Goal: Information Seeking & Learning: Learn about a topic

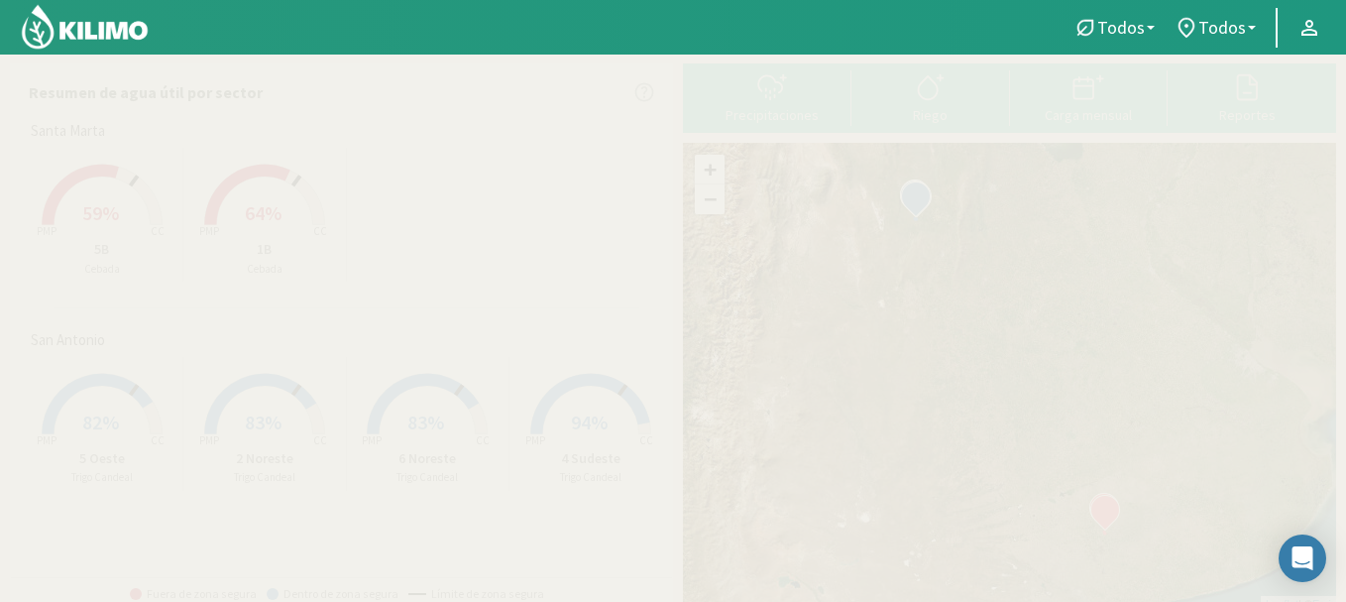
click at [91, 206] on span "59%" at bounding box center [100, 212] width 37 height 25
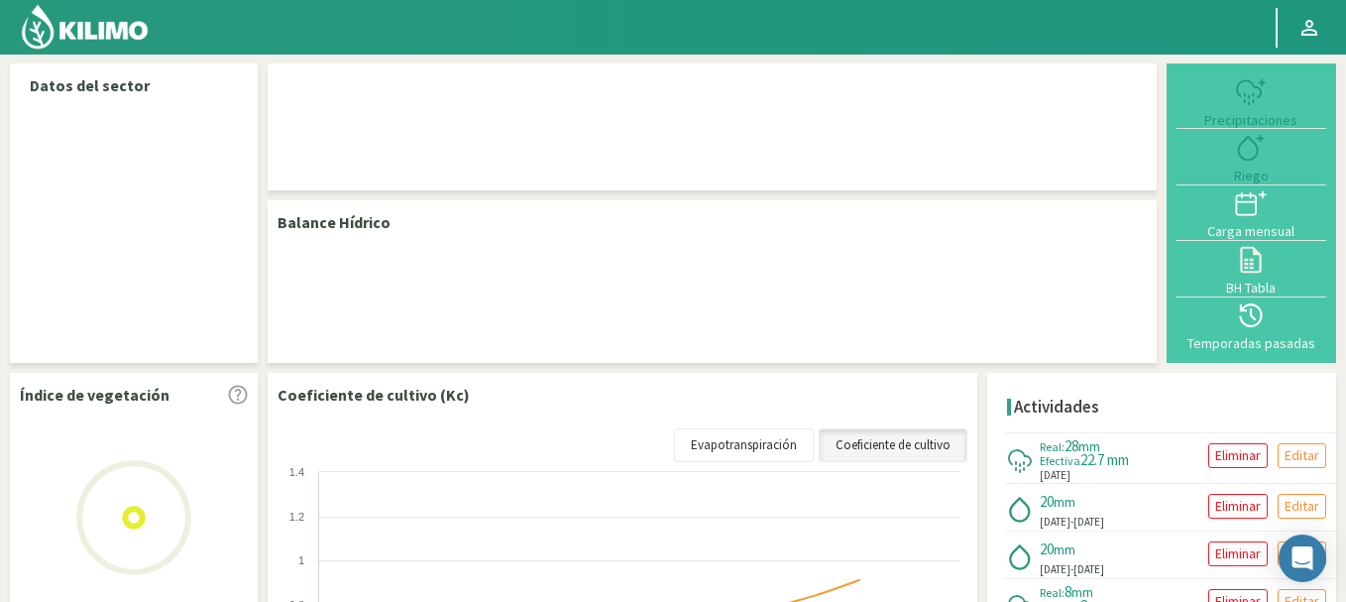
select select "1: Object"
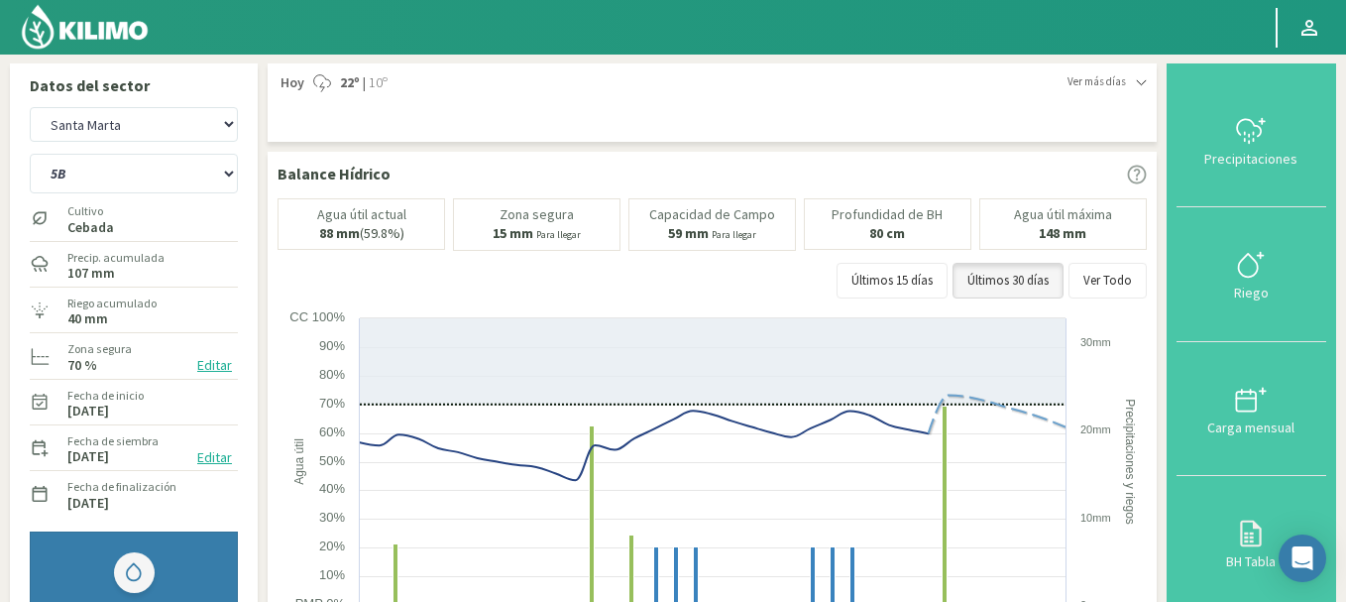
click at [1331, 34] on div at bounding box center [1298, 28] width 95 height 40
click at [1318, 31] on icon at bounding box center [1310, 28] width 24 height 24
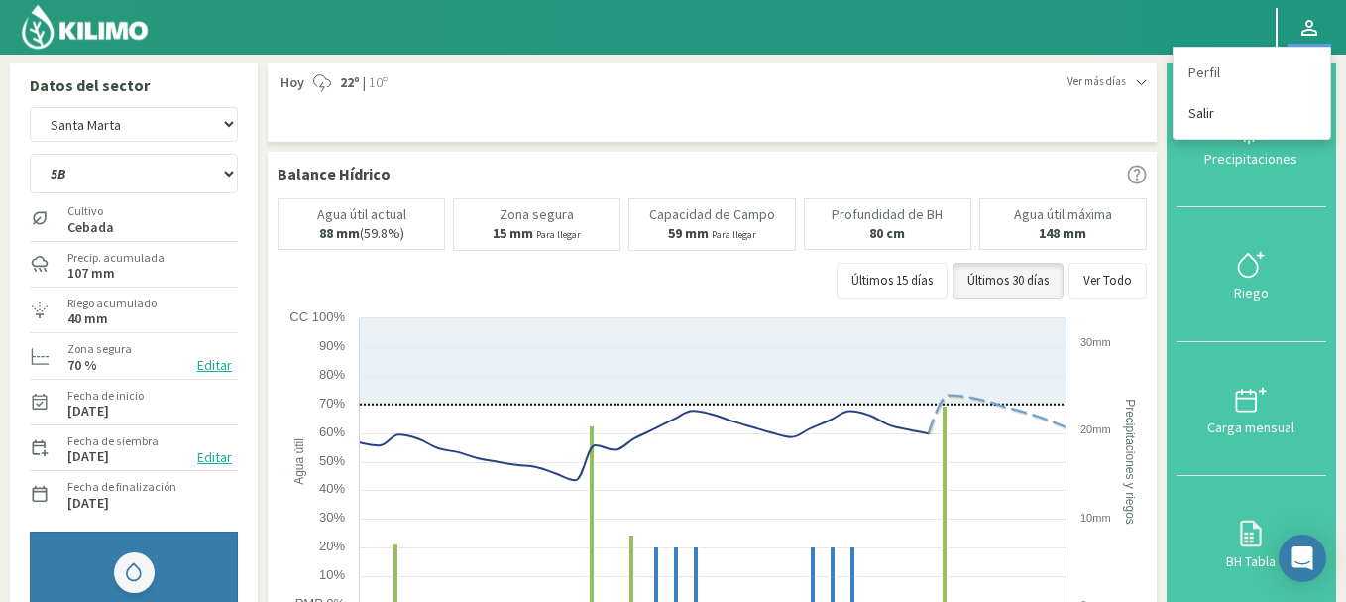
click at [1207, 122] on link "Salir" at bounding box center [1252, 113] width 157 height 41
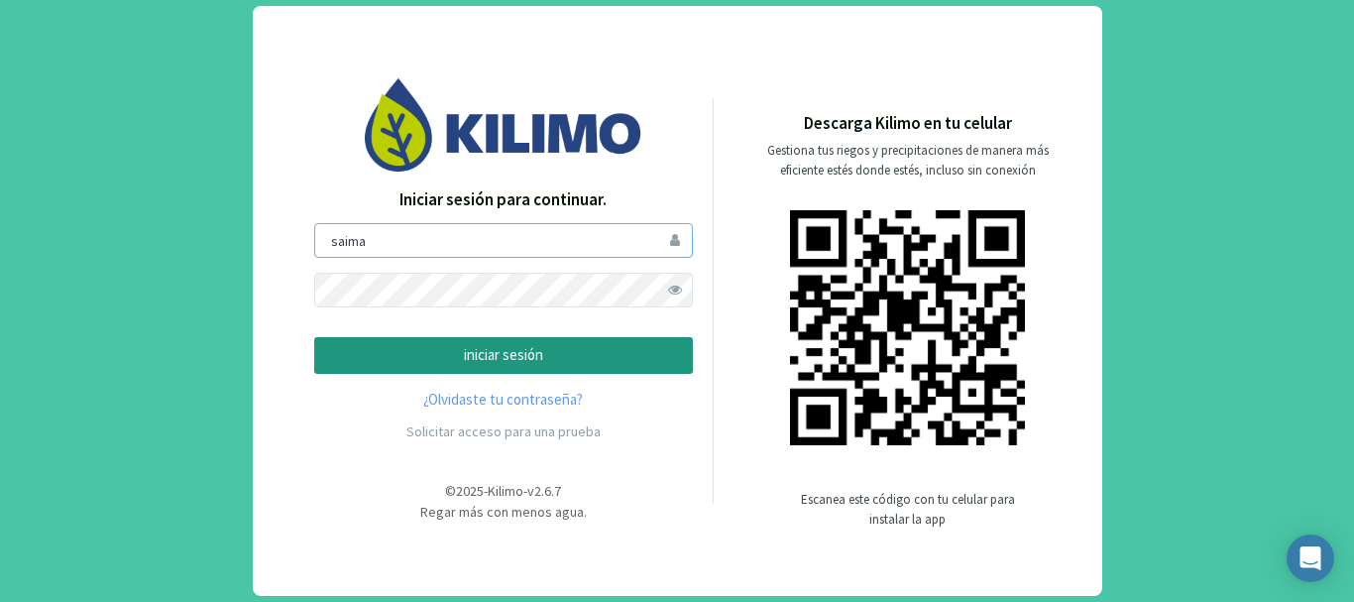
click at [391, 244] on input "saima" at bounding box center [503, 240] width 379 height 35
type input "sanpatricio"
click at [413, 345] on p "iniciar sesión" at bounding box center [503, 355] width 345 height 23
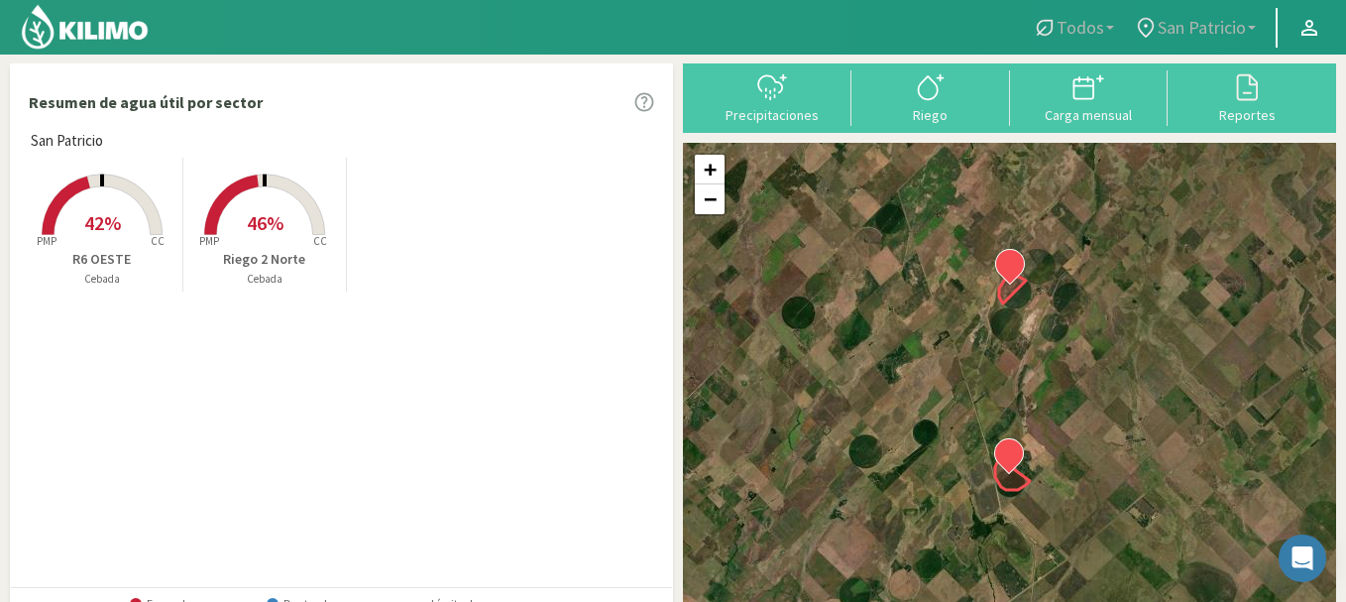
click at [88, 195] on rect at bounding box center [102, 237] width 159 height 159
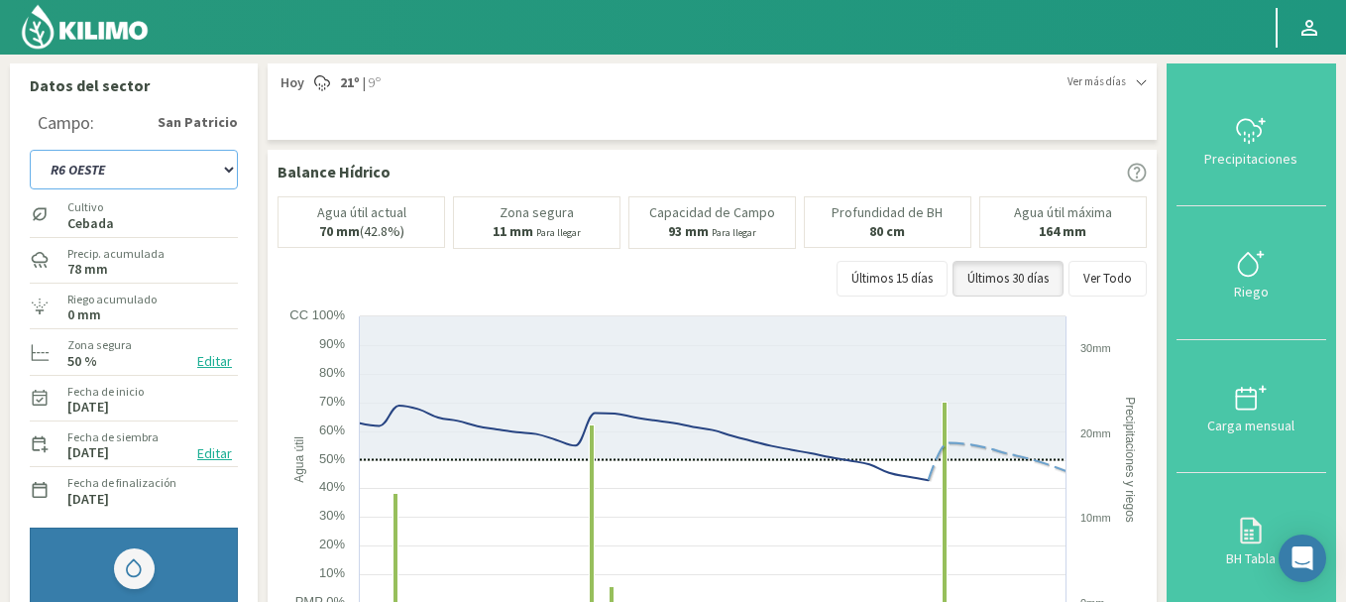
click at [93, 177] on select "R6 OESTE Riego 2 Norte" at bounding box center [134, 170] width 208 height 40
click at [30, 150] on select "R6 OESTE Riego 2 Norte" at bounding box center [134, 170] width 208 height 40
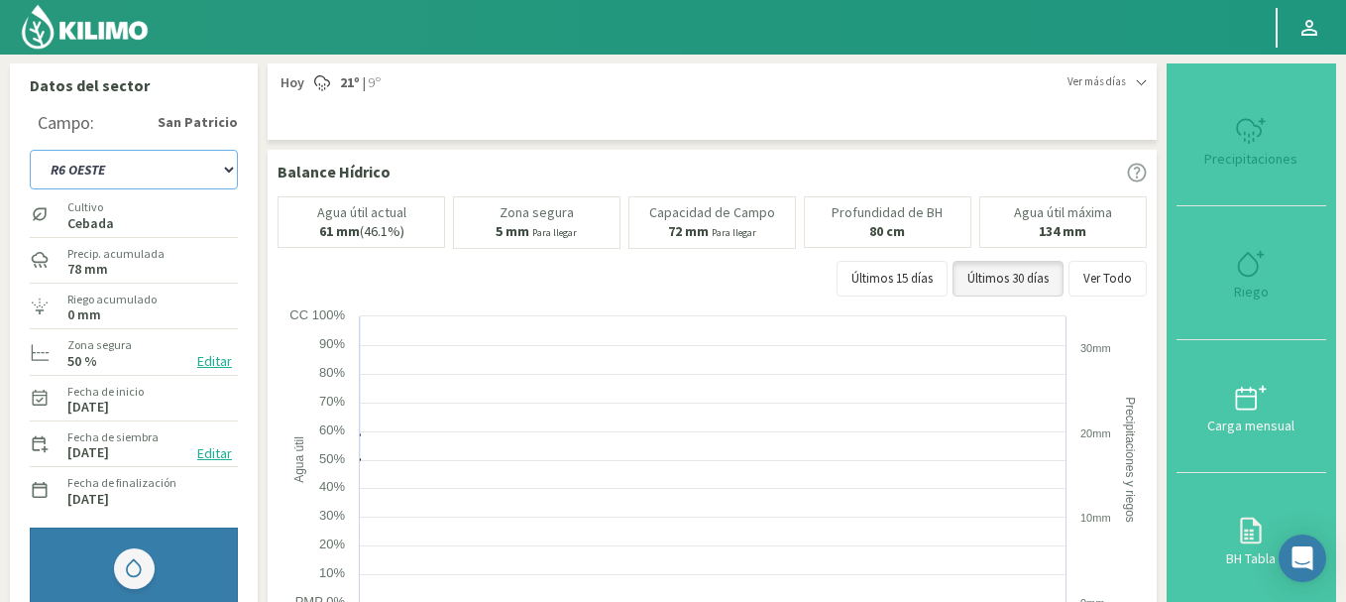
select select "3: Object"
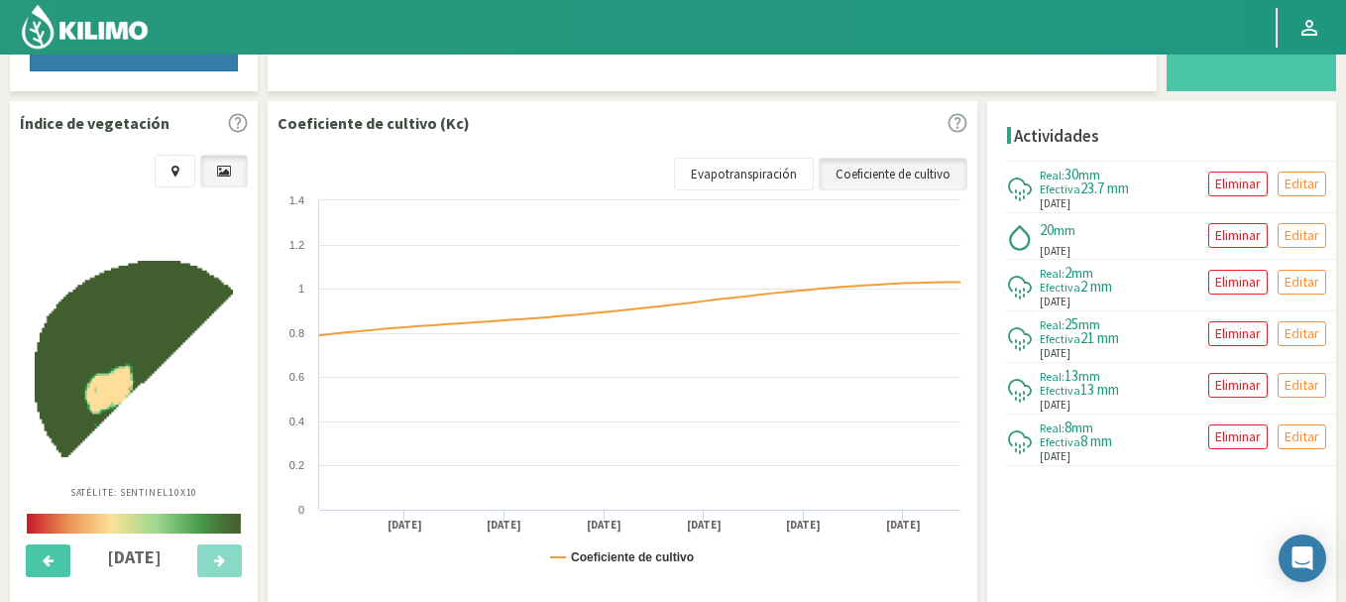
scroll to position [672, 0]
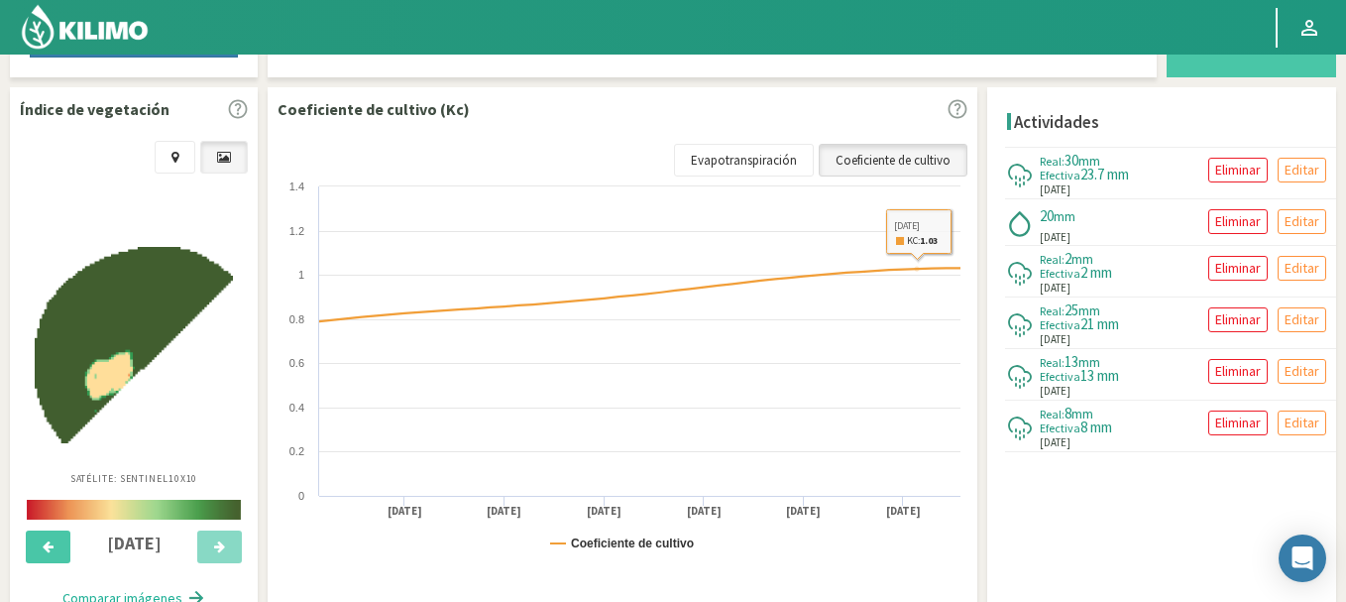
click at [924, 163] on link "Coeficiente de cultivo" at bounding box center [893, 161] width 149 height 34
click at [747, 152] on link "Evapotranspiración" at bounding box center [744, 161] width 140 height 34
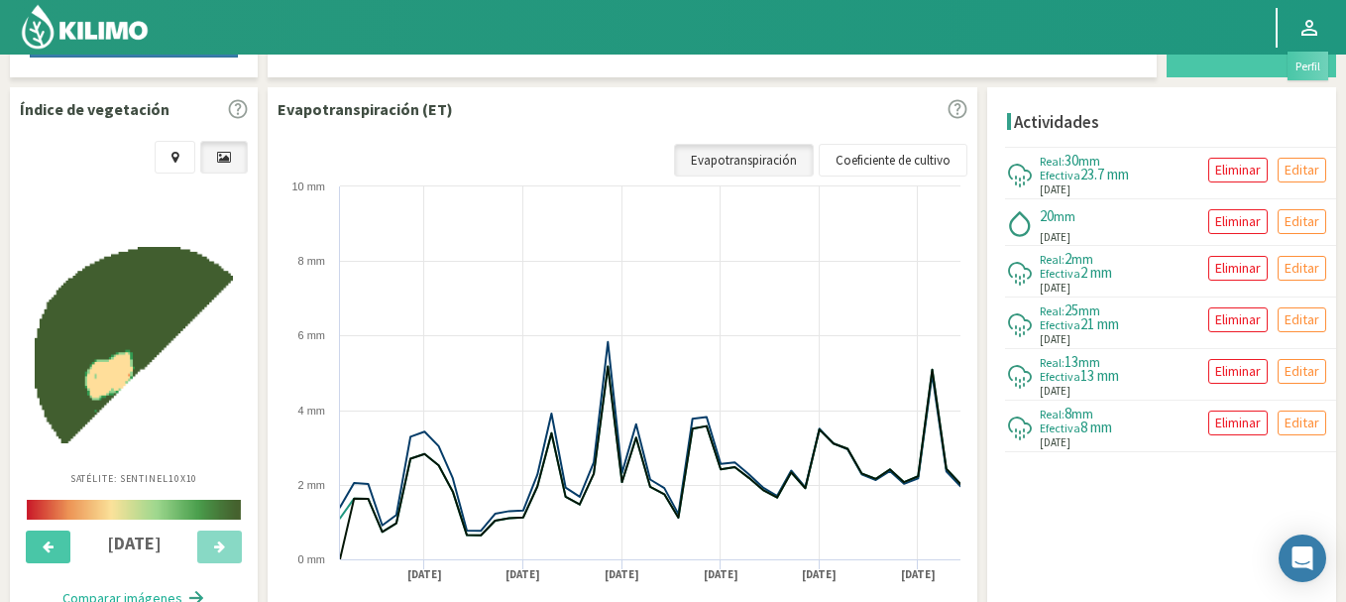
click at [1320, 20] on icon at bounding box center [1310, 28] width 24 height 24
click at [1205, 123] on link "Salir" at bounding box center [1252, 113] width 157 height 41
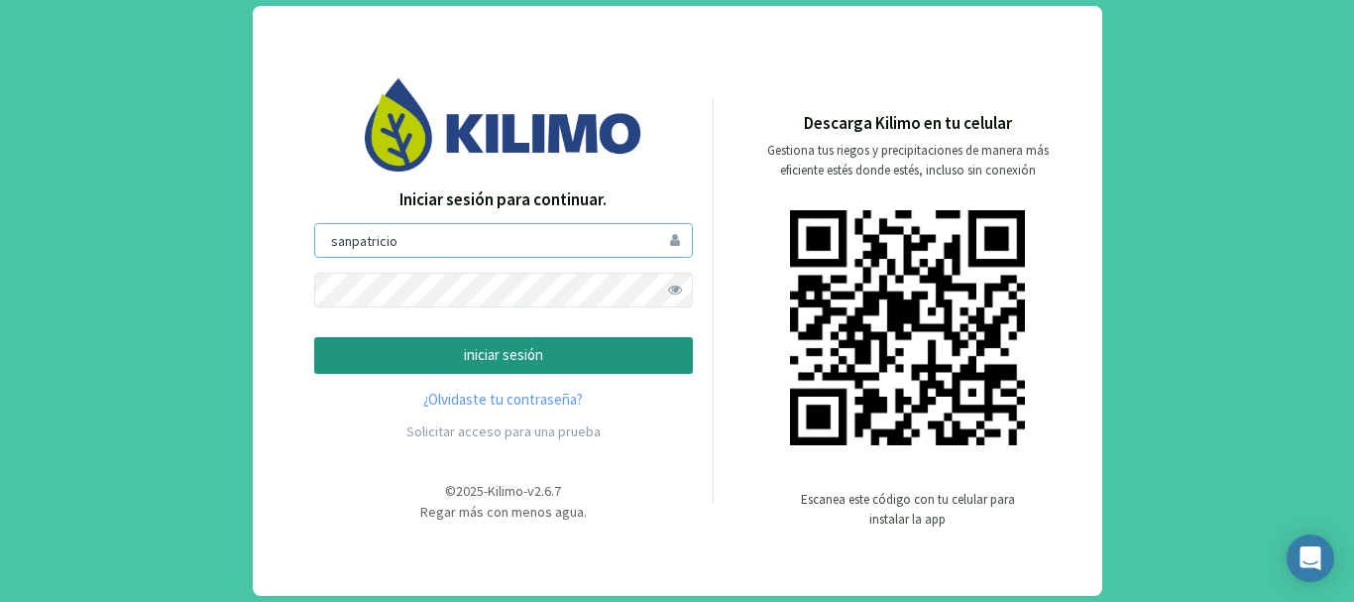
click at [428, 245] on input "sanpatricio" at bounding box center [503, 240] width 379 height 35
type input "saima"
click at [446, 351] on p "iniciar sesión" at bounding box center [503, 355] width 345 height 23
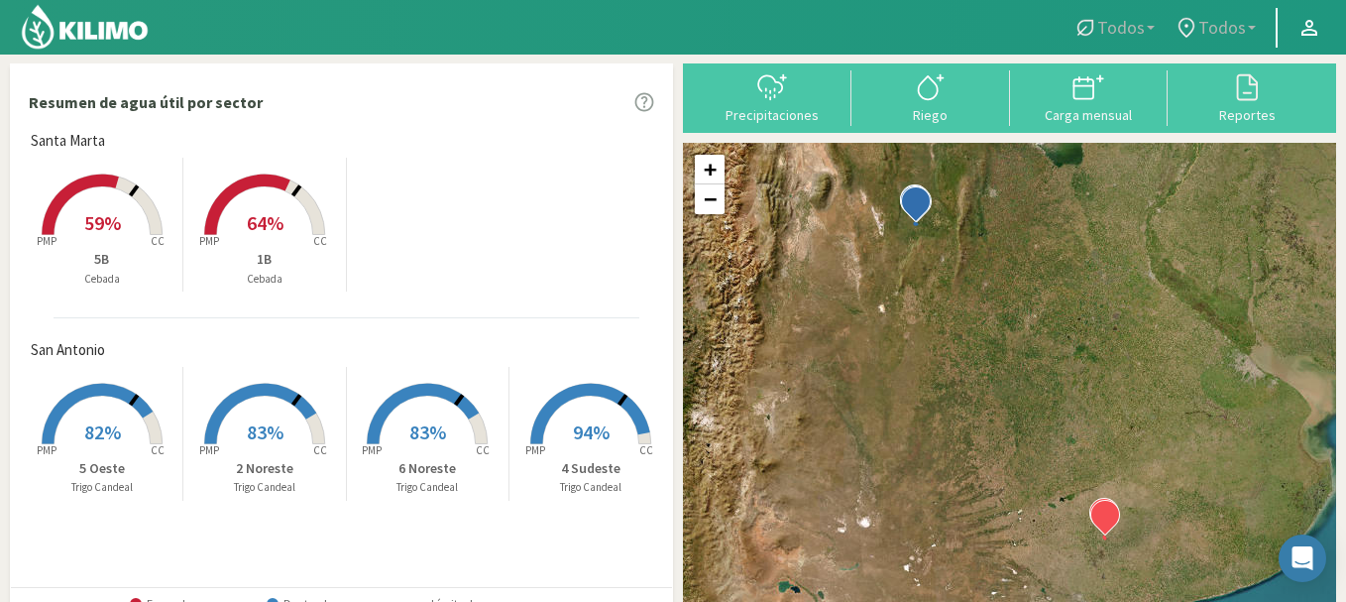
click at [91, 424] on span "82%" at bounding box center [102, 431] width 37 height 25
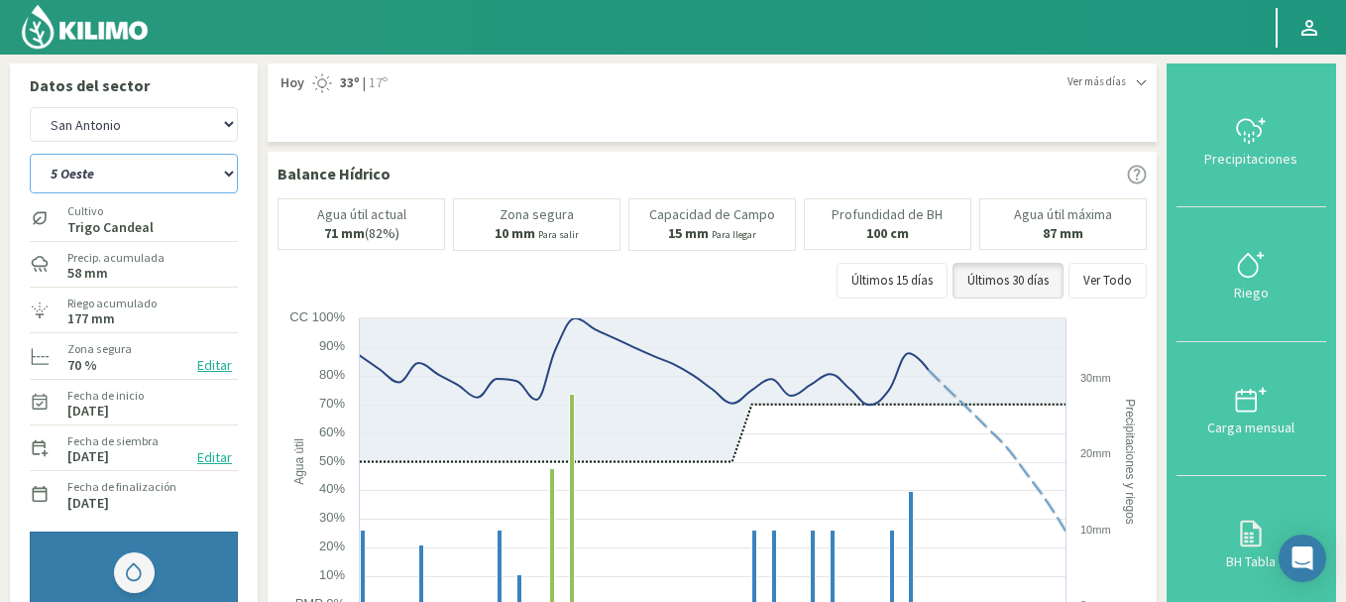
click at [163, 167] on select "2 Noreste 4 Sudeste 5 Oeste 6 Noreste" at bounding box center [134, 174] width 208 height 40
select select "0: Object"
click at [30, 154] on select "2 Noreste 4 Sudeste 5 Oeste 6 Noreste" at bounding box center [134, 174] width 208 height 40
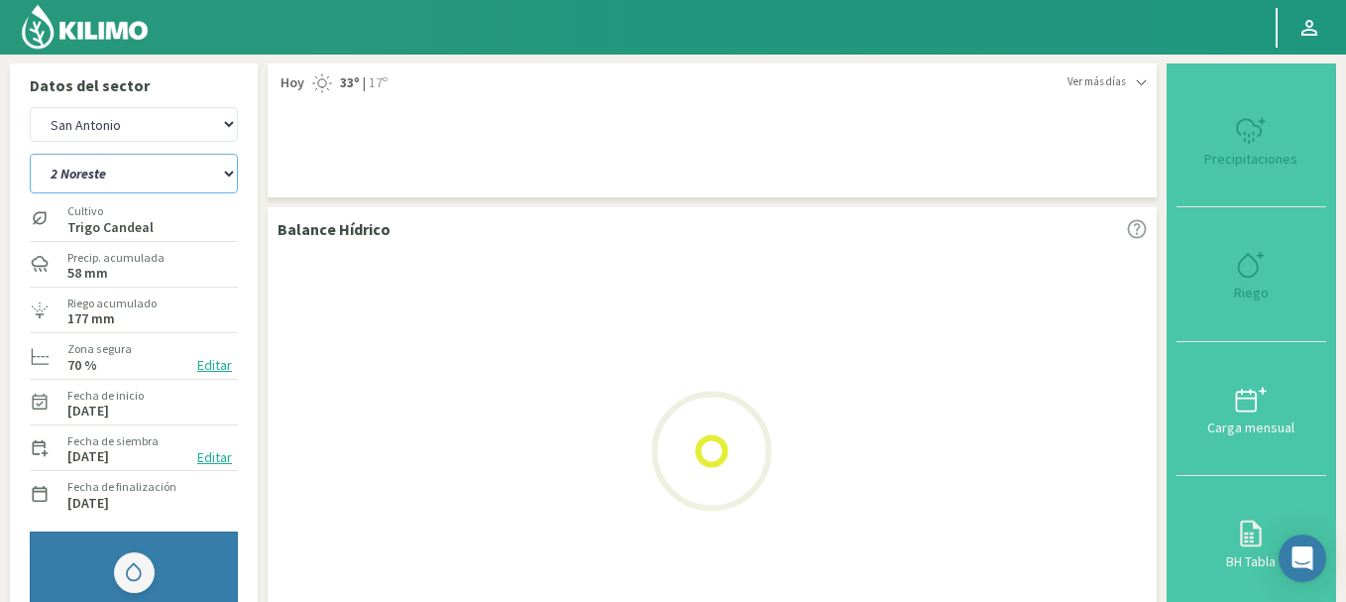
select select "2: Object"
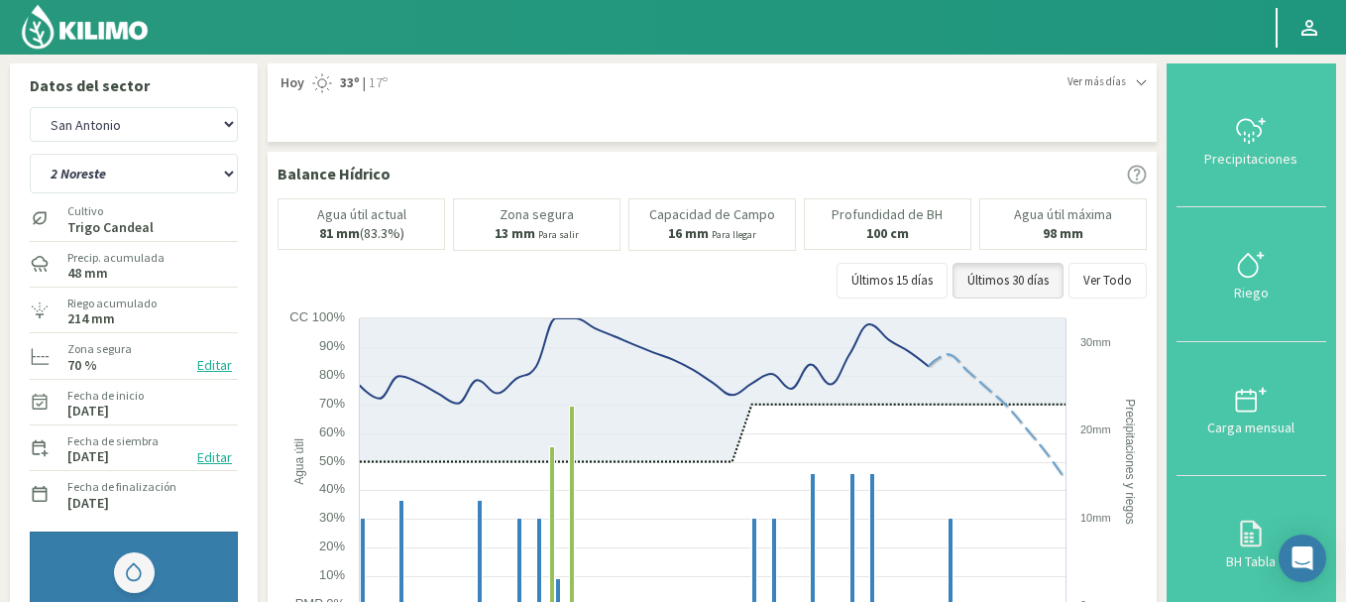
click at [96, 179] on select "2 Noreste 4 Sudeste 5 Oeste 6 Noreste" at bounding box center [134, 174] width 208 height 40
select select "5: Object"
click at [30, 154] on select "2 Noreste 4 Sudeste 5 Oeste 6 Noreste" at bounding box center [134, 174] width 208 height 40
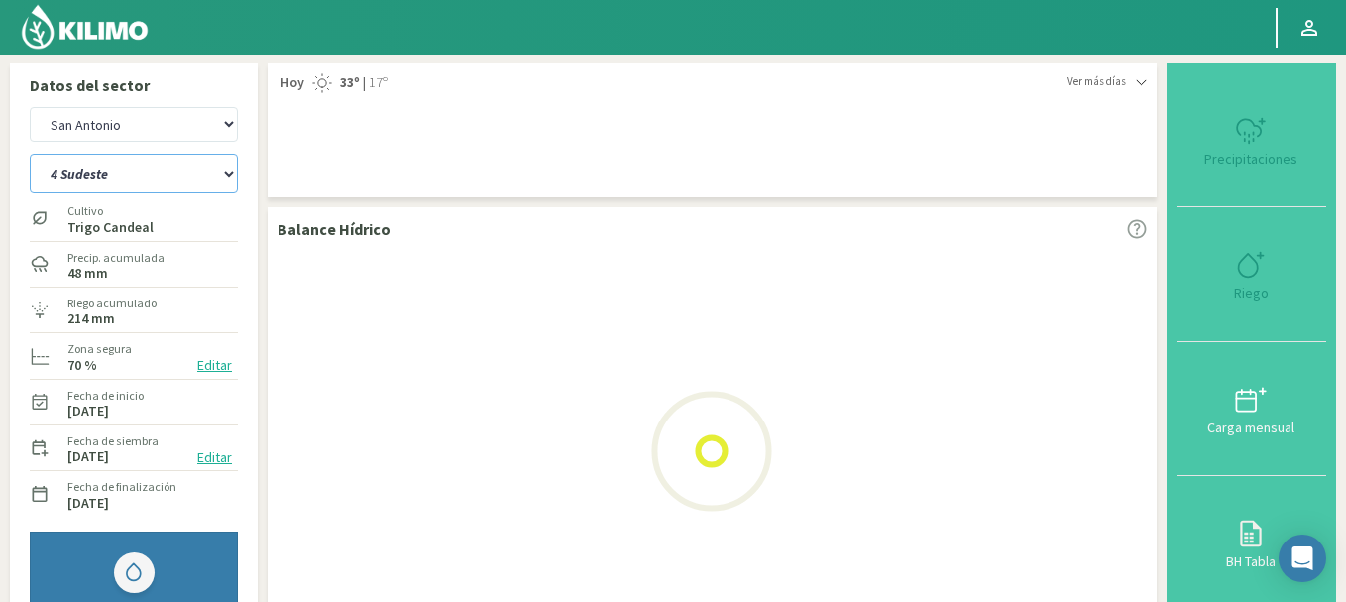
select select "4: Object"
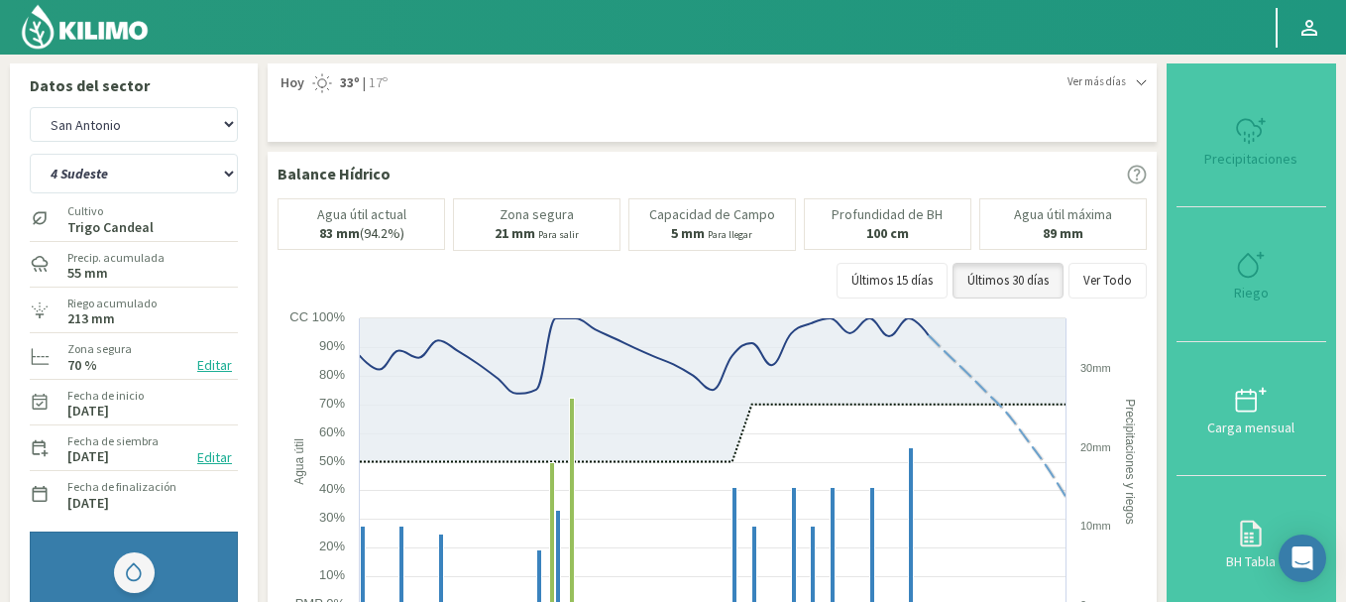
click at [122, 169] on select "2 Noreste 4 Sudeste 5 Oeste 6 Noreste" at bounding box center [134, 174] width 208 height 40
select select "11: Object"
click at [30, 154] on select "2 Noreste 4 Sudeste 5 Oeste 6 Noreste" at bounding box center [134, 174] width 208 height 40
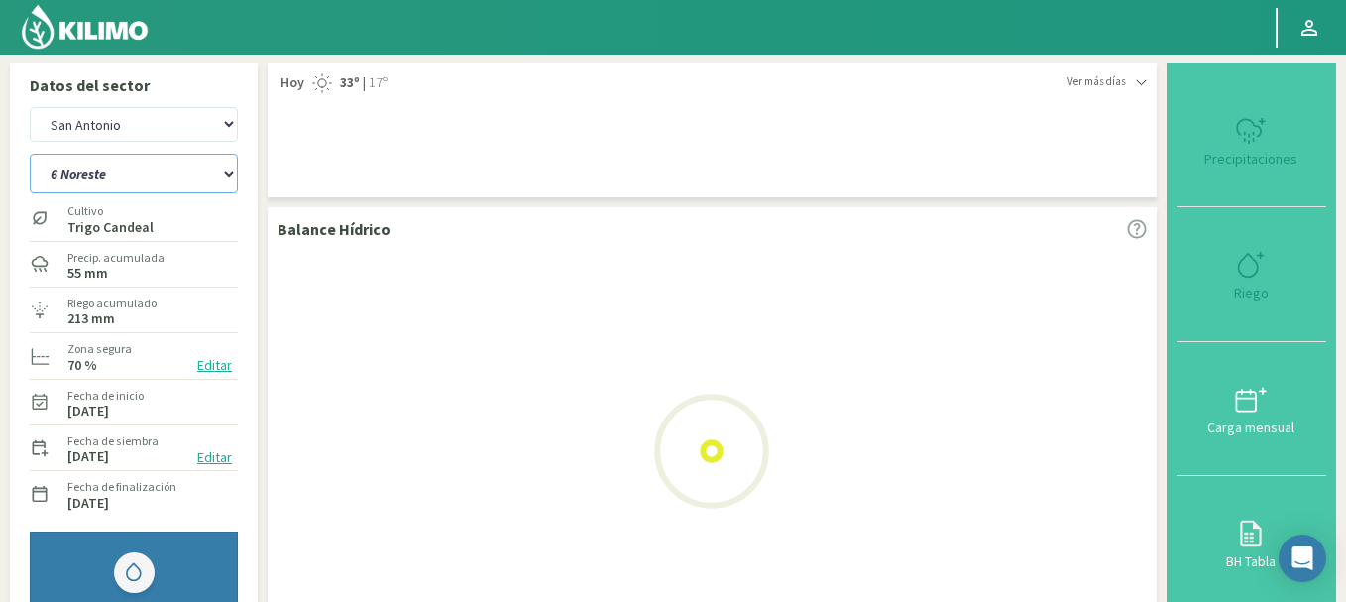
select select "6: Object"
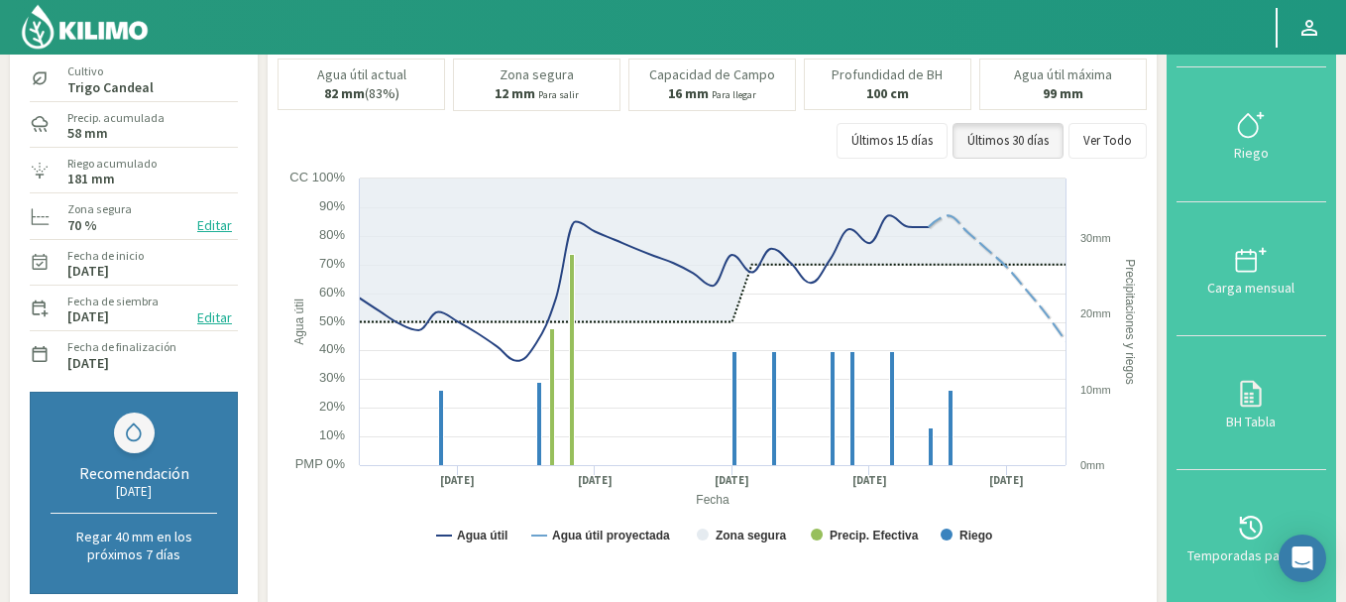
scroll to position [68, 0]
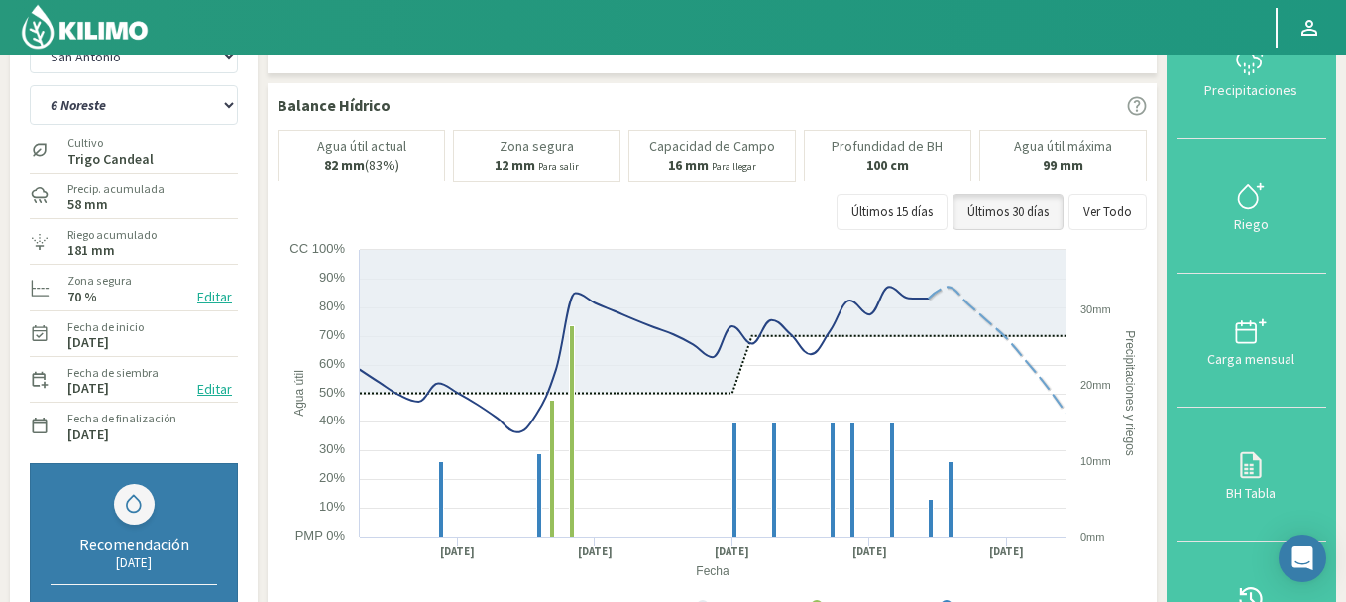
click at [136, 84] on div "2 Noreste 4 Sudeste 5 Oeste 6 Noreste" at bounding box center [134, 103] width 208 height 50
click at [148, 109] on select "2 Noreste 4 Sudeste 5 Oeste 6 Noreste" at bounding box center [134, 105] width 208 height 40
click at [30, 85] on select "2 Noreste 4 Sudeste 5 Oeste 6 Noreste" at bounding box center [134, 105] width 208 height 40
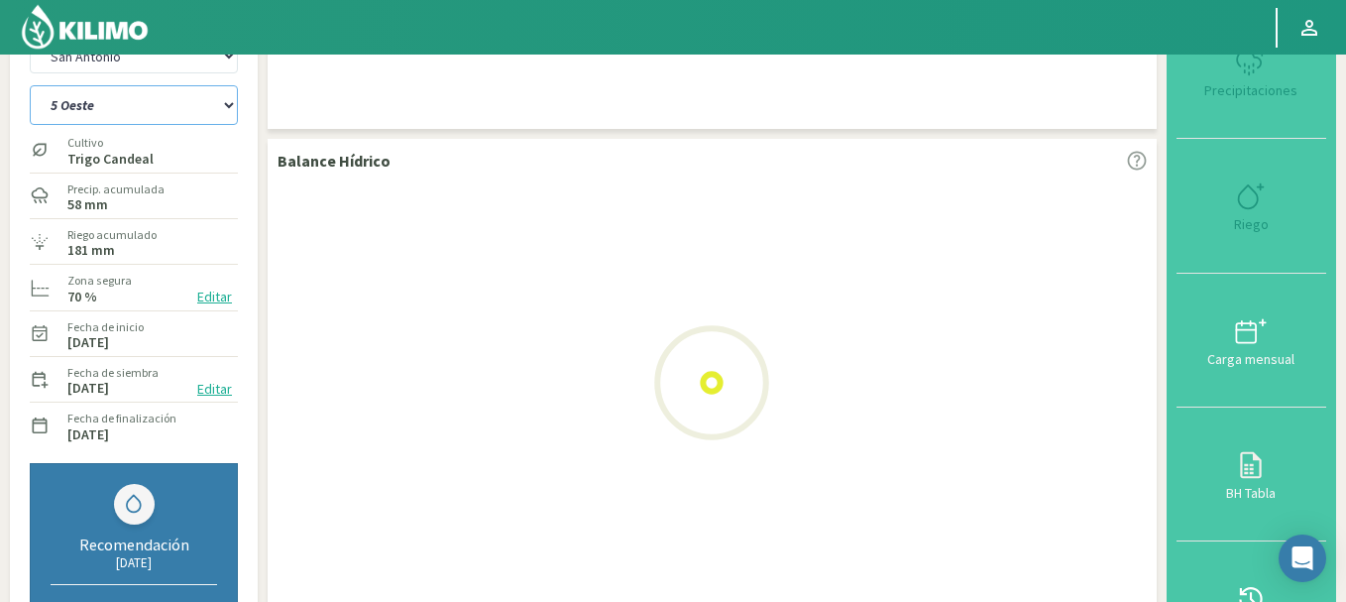
select select "15: Object"
select select "8: Object"
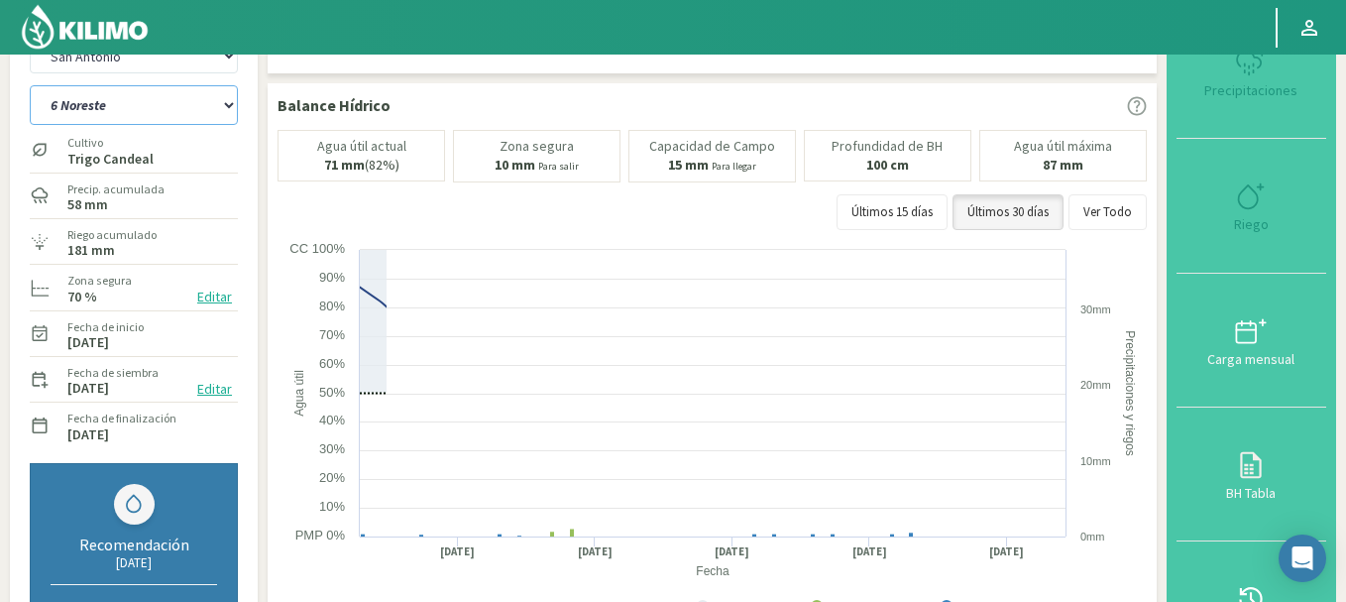
select select "18: Object"
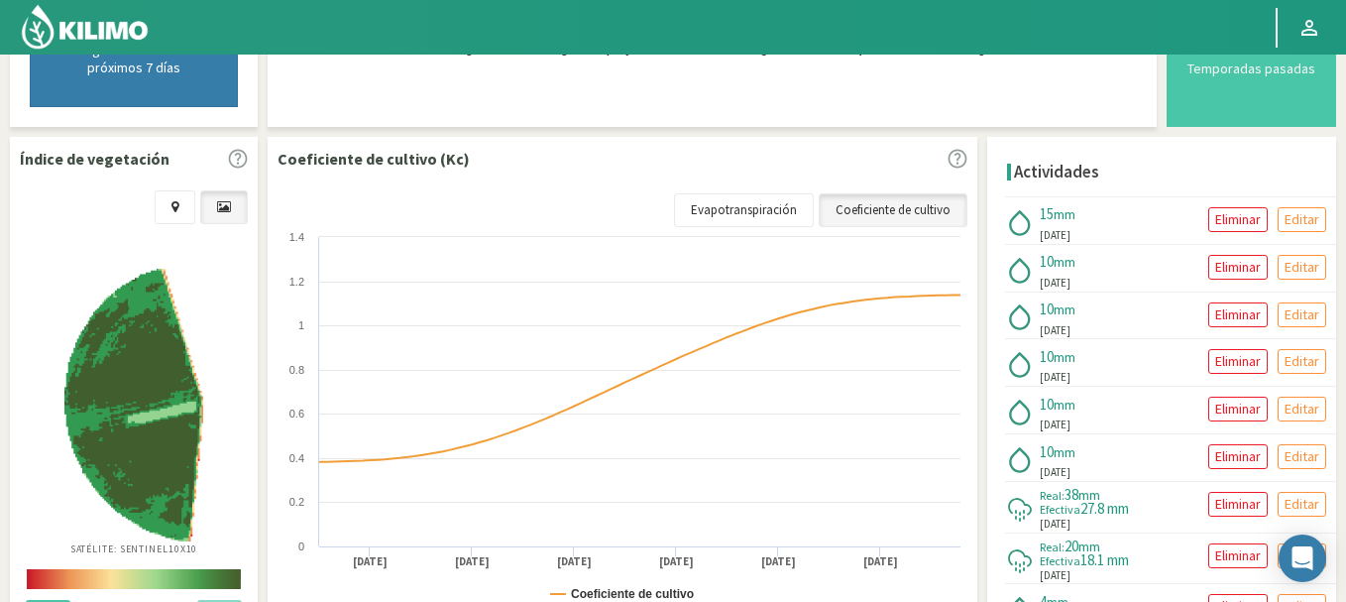
scroll to position [624, 0]
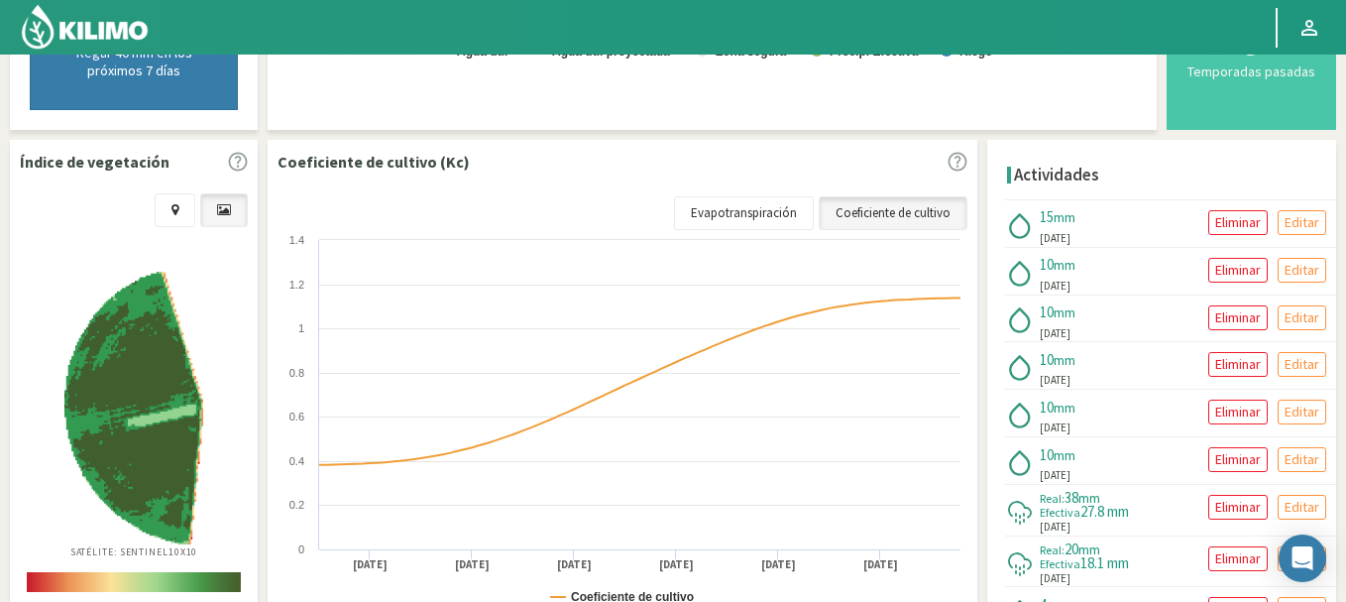
click at [83, 18] on img at bounding box center [85, 27] width 130 height 48
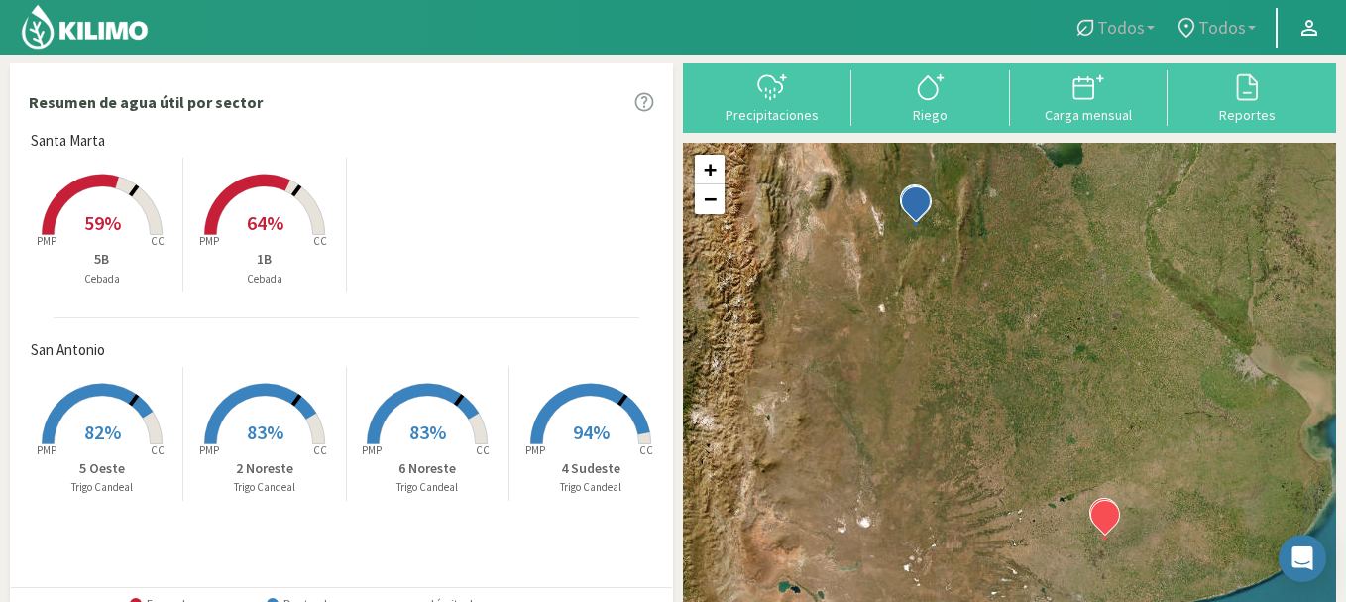
click at [1331, 30] on div "Todos Todos Todos Todos" at bounding box center [1197, 28] width 297 height 40
click at [1320, 31] on icon at bounding box center [1310, 28] width 24 height 24
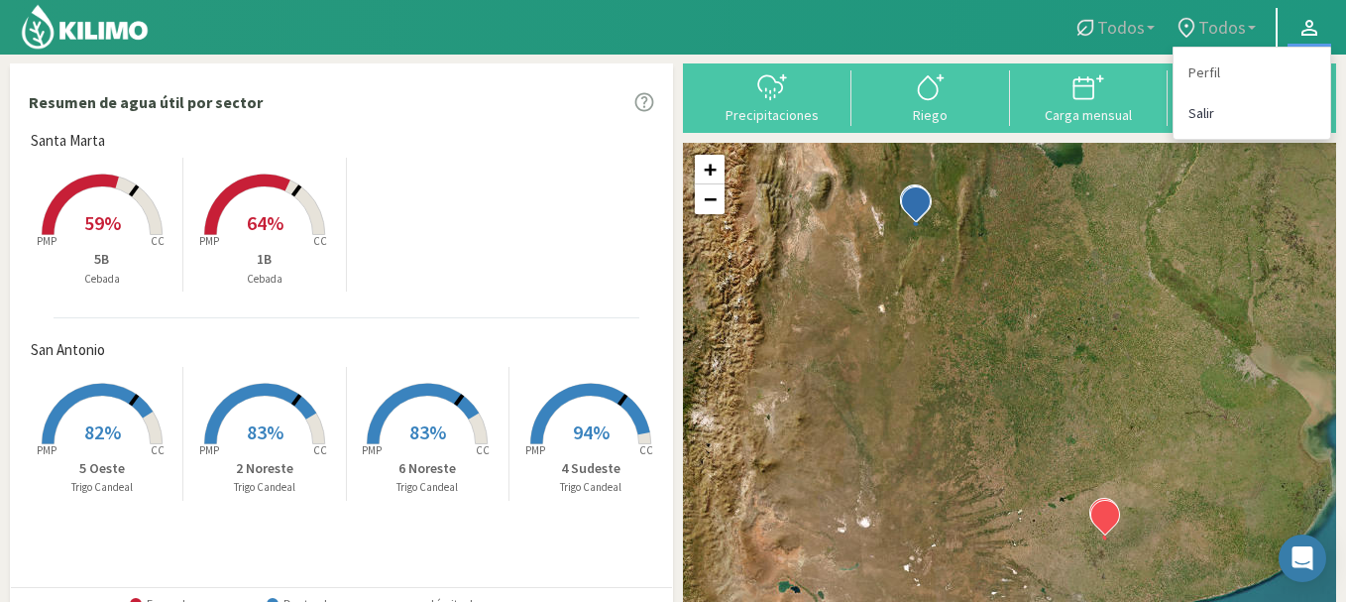
click at [1227, 115] on link "Salir" at bounding box center [1252, 113] width 157 height 41
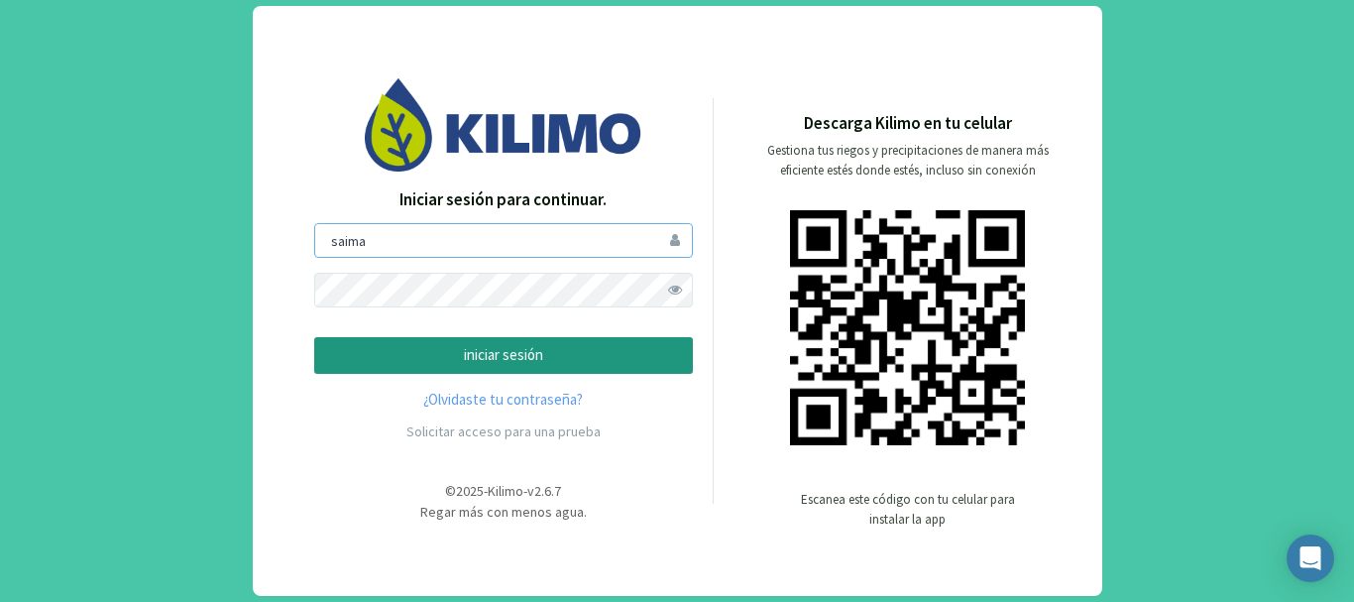
click at [468, 230] on input "saima" at bounding box center [503, 240] width 379 height 35
type input "sanpatricio"
click at [437, 353] on p "iniciar sesión" at bounding box center [503, 355] width 345 height 23
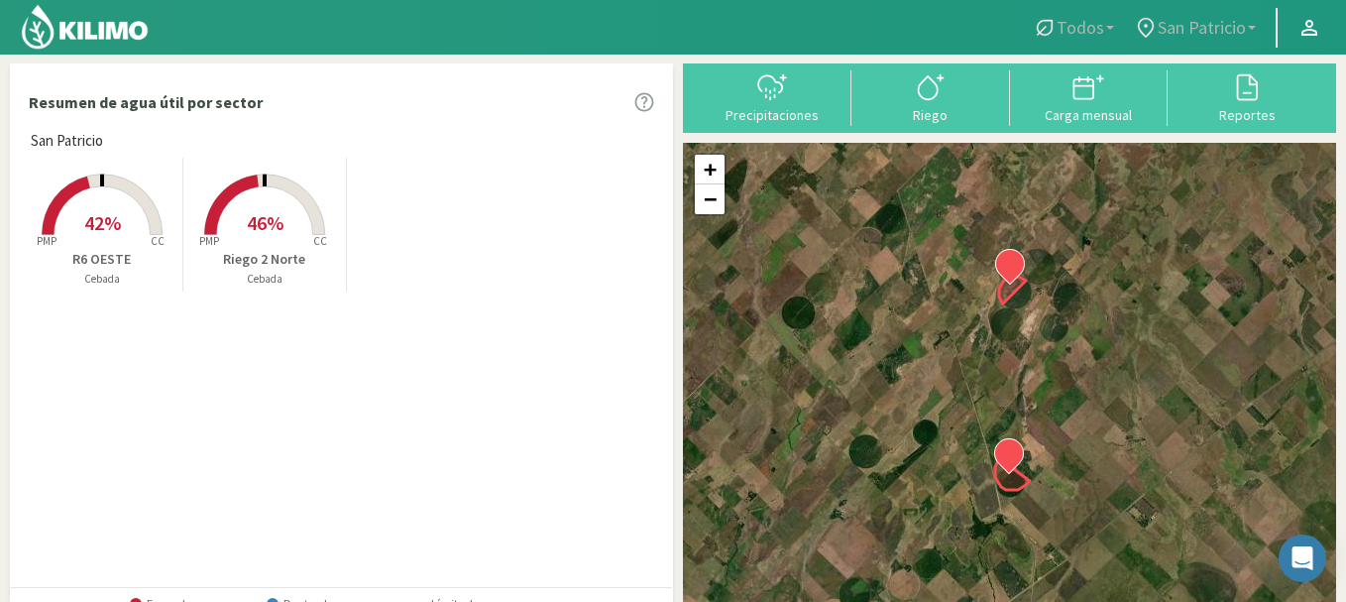
click at [61, 233] on rect at bounding box center [102, 237] width 159 height 159
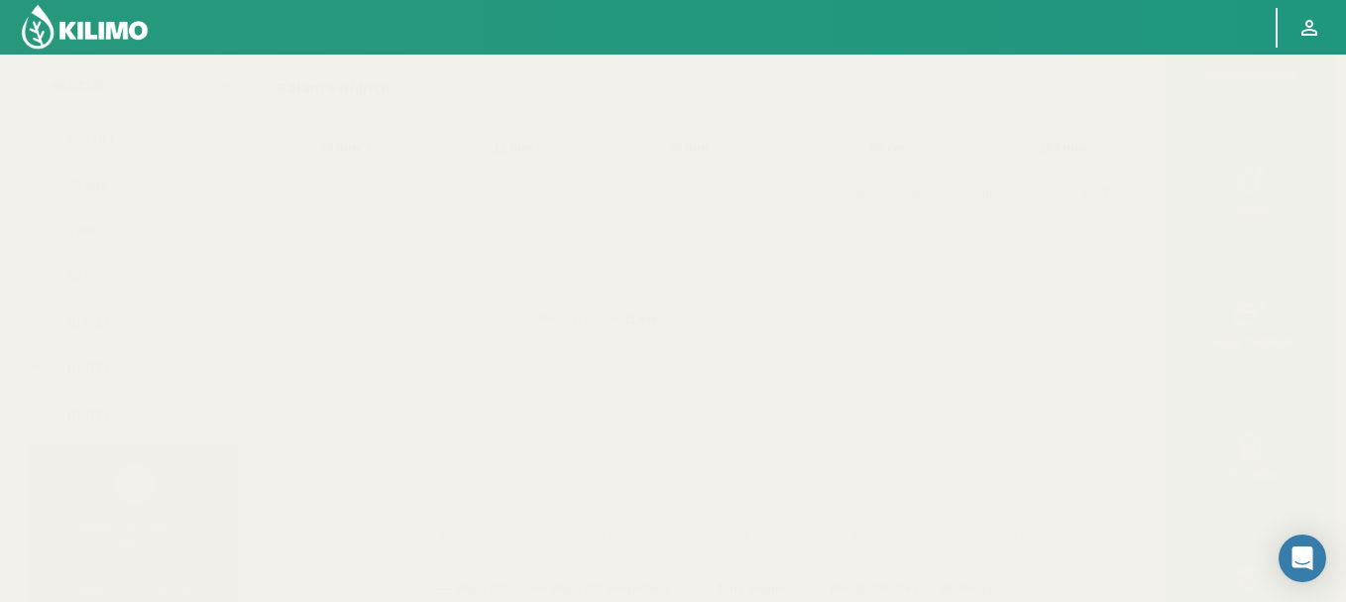
scroll to position [79, 0]
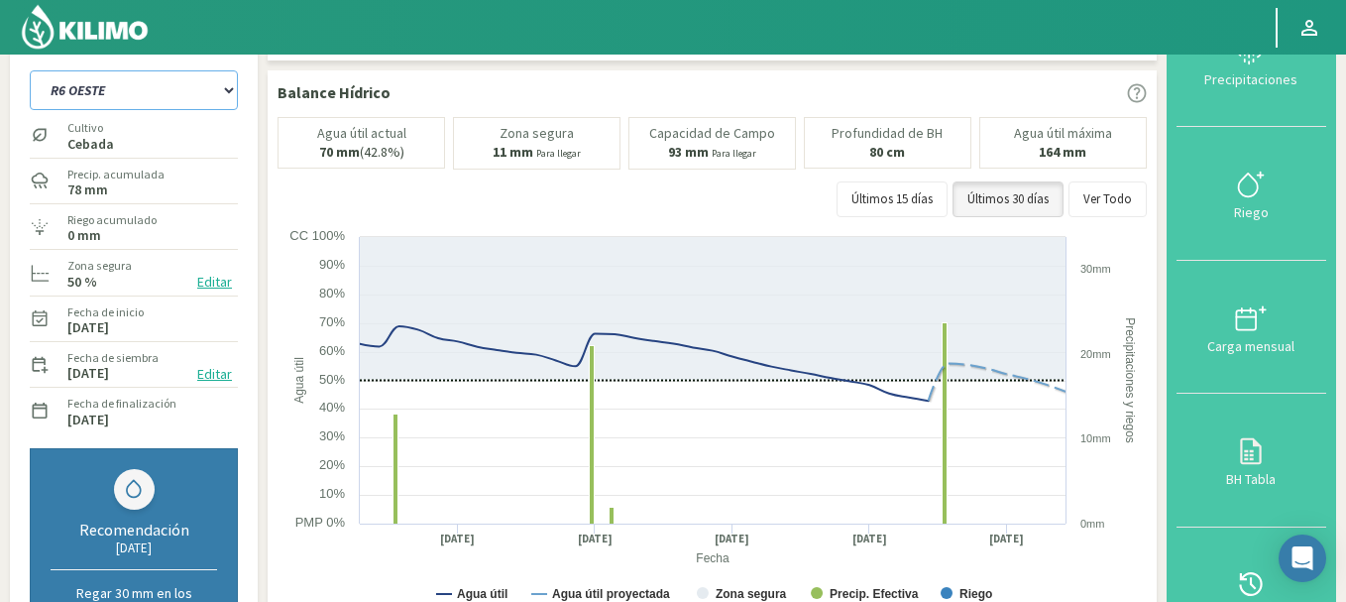
click at [83, 90] on select "R6 OESTE Riego 2 Norte" at bounding box center [134, 90] width 208 height 40
click at [30, 70] on select "R6 OESTE Riego 2 Norte" at bounding box center [134, 90] width 208 height 40
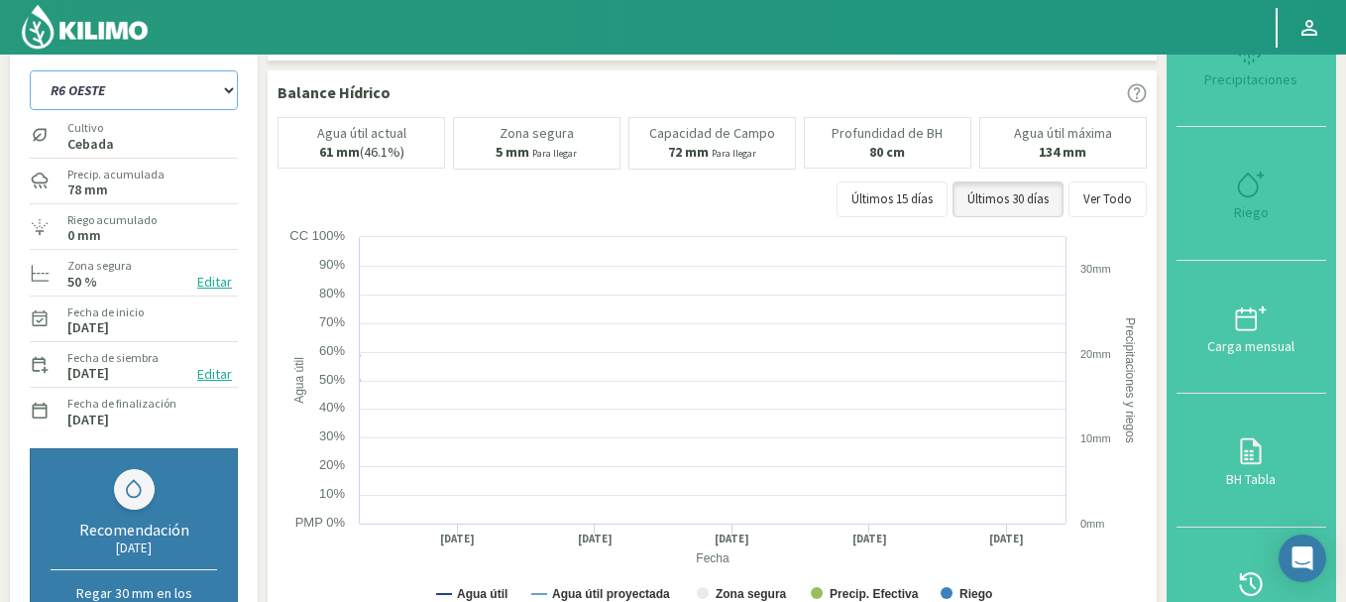
select select "3: Object"
